Goal: Ask a question

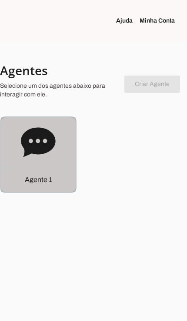
click at [45, 181] on p "Agente 1" at bounding box center [38, 180] width 27 height 10
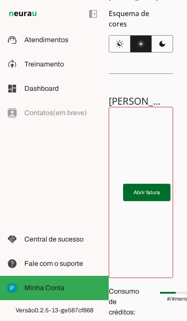
scroll to position [181, 0]
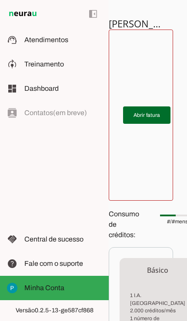
click at [71, 260] on span "Fale com o suporte" at bounding box center [53, 263] width 59 height 7
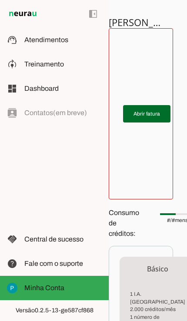
scroll to position [245, 0]
